Goal: Task Accomplishment & Management: Use online tool/utility

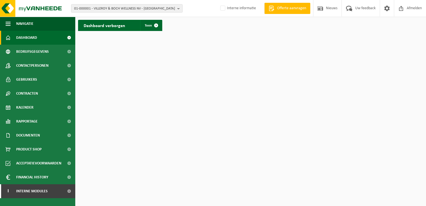
click at [231, 88] on html "01-000001 - VILLEROY & BOCH WELLNESS [GEOGRAPHIC_DATA] - ROESELARE 01-000001 - …" at bounding box center [213, 103] width 426 height 206
click at [174, 11] on span "01-000001 - VILLEROY & BOCH WELLNESS NV - [GEOGRAPHIC_DATA]" at bounding box center [124, 8] width 101 height 8
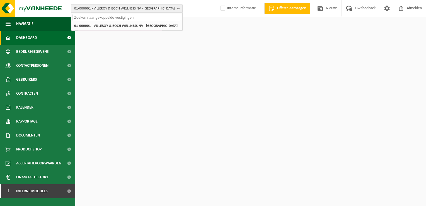
paste input "01-064983"
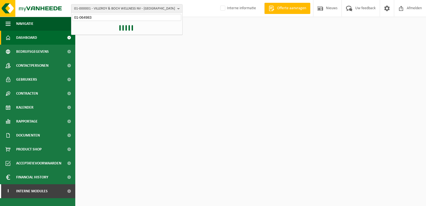
type input "01-064983"
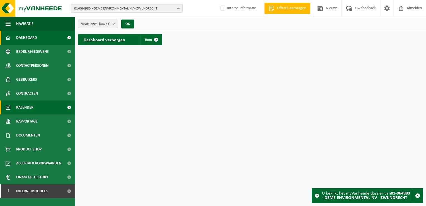
click at [37, 104] on link "Kalender" at bounding box center [37, 107] width 75 height 14
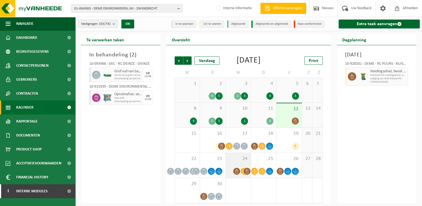
scroll to position [11, 0]
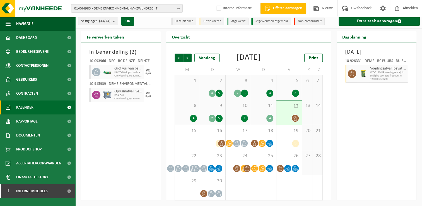
click at [233, 193] on div at bounding box center [230, 194] width 8 height 8
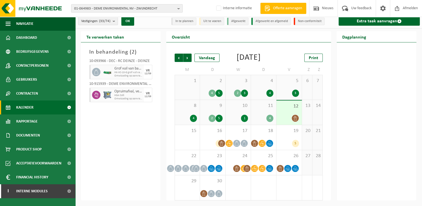
scroll to position [0, 0]
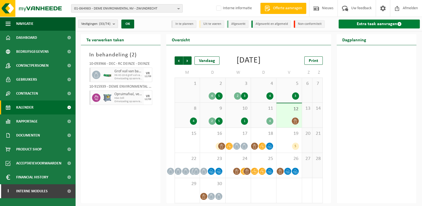
click at [365, 20] on link "Extra taak aanvragen" at bounding box center [379, 24] width 81 height 9
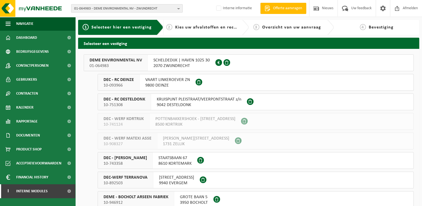
click at [135, 6] on span "01-064983 - DEME ENVIRONMENTAL NV - ZWIJNDRECHT" at bounding box center [124, 8] width 101 height 8
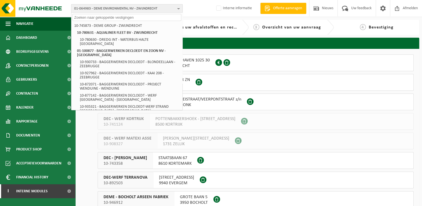
paste input "01-050570"
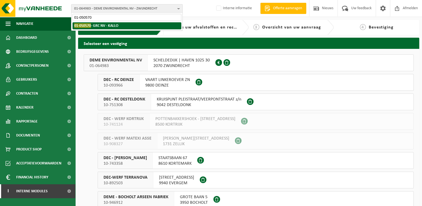
type input "01-050570"
click at [138, 24] on li "01-050570 - GRC NV - KALLO" at bounding box center [127, 25] width 109 height 7
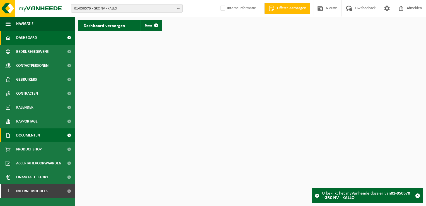
click at [44, 137] on link "Documenten" at bounding box center [37, 135] width 75 height 14
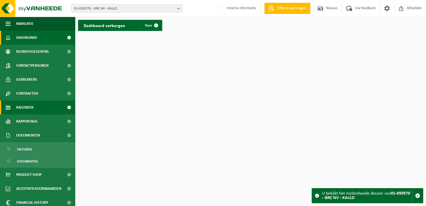
click at [40, 107] on link "Kalender" at bounding box center [37, 107] width 75 height 14
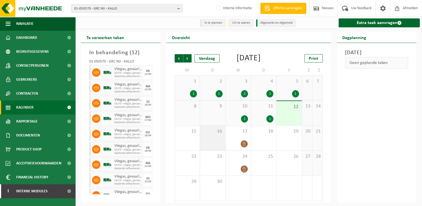
click at [219, 147] on div "16" at bounding box center [212, 138] width 25 height 25
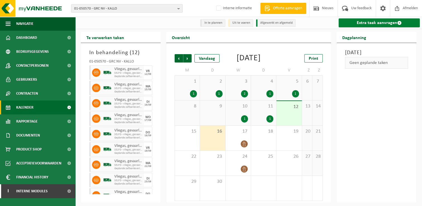
click at [366, 21] on link "Extra taak aanvragen" at bounding box center [379, 22] width 81 height 9
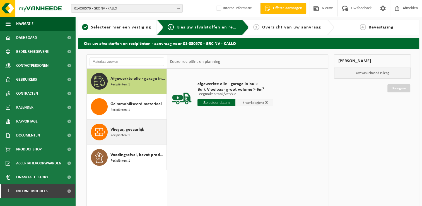
click at [132, 124] on div "Vliegas, gevaarlijk Recipiënten: 1" at bounding box center [138, 132] width 55 height 17
